Goal: Information Seeking & Learning: Learn about a topic

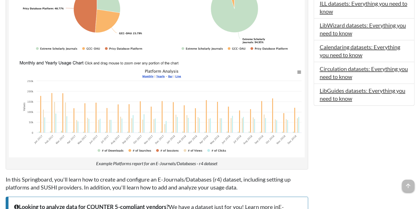
scroll to position [339, 0]
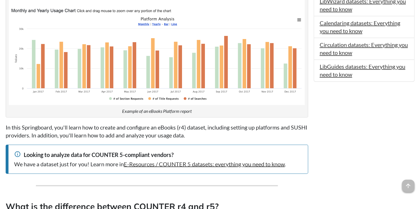
scroll to position [497, 0]
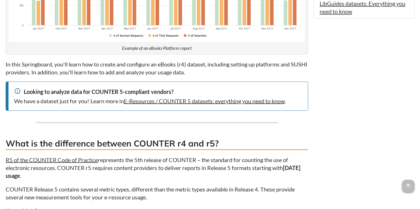
click at [241, 103] on div "We have a dataset just for you! Learn more in E-Resources / COUNTER 5 datasets:…" at bounding box center [158, 101] width 288 height 8
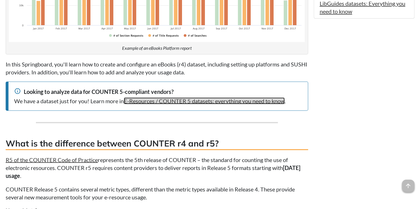
click at [239, 101] on link "E-Resources / COUNTER 5 datasets: everything you need to know" at bounding box center [204, 100] width 161 height 7
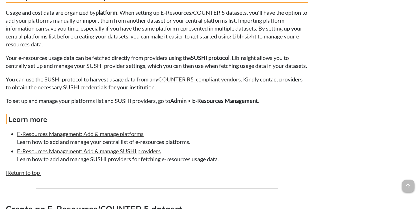
scroll to position [1061, 0]
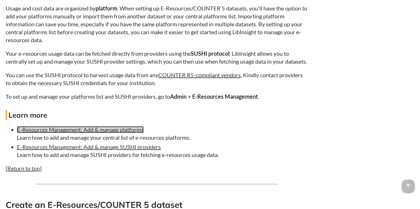
click at [128, 133] on link "E-Resources Management: Add & manage platforms" at bounding box center [80, 129] width 126 height 7
